Goal: Task Accomplishment & Management: Manage account settings

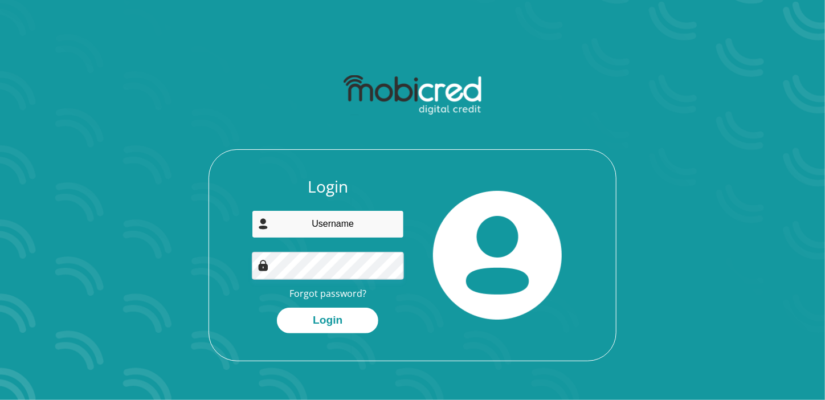
click at [297, 219] on input "email" at bounding box center [328, 224] width 153 height 28
type input "[PERSON_NAME][EMAIL_ADDRESS][DOMAIN_NAME]"
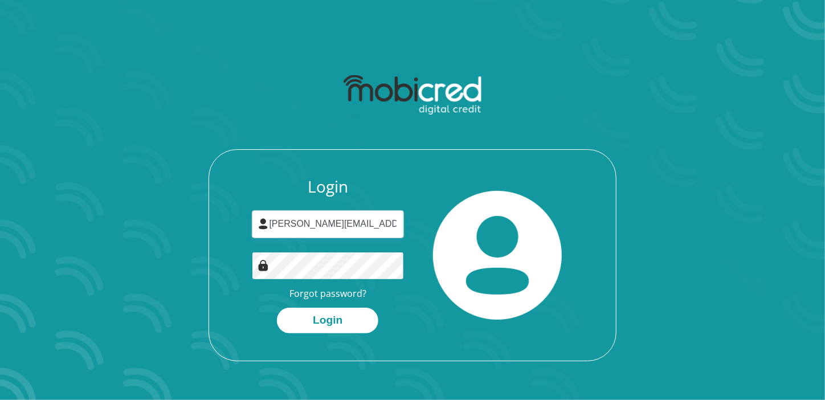
click at [277, 308] on button "Login" at bounding box center [327, 321] width 101 height 26
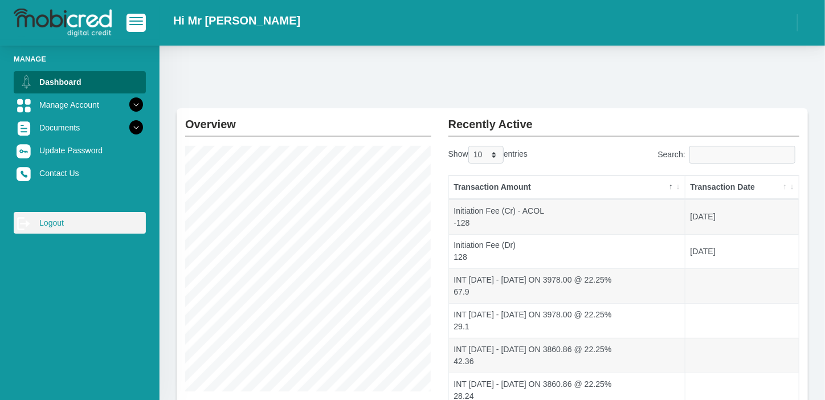
click at [61, 218] on link "log out Logout" at bounding box center [80, 223] width 132 height 22
